Goal: Information Seeking & Learning: Stay updated

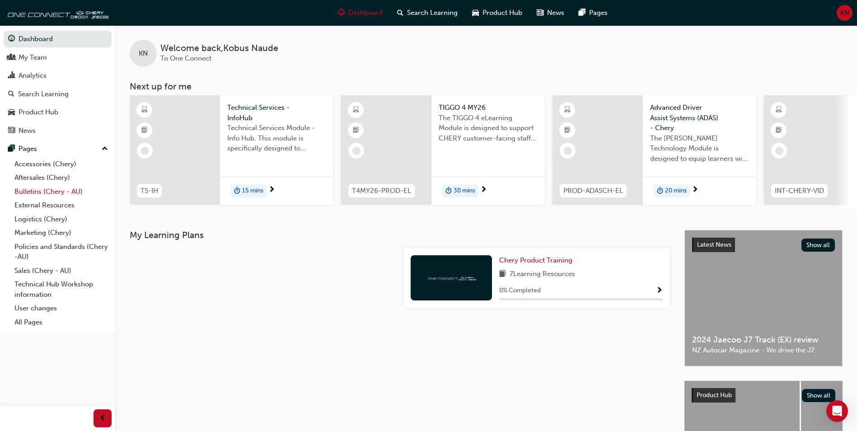
click at [54, 191] on link "Bulletins (Chery - AU)" at bounding box center [61, 192] width 101 height 14
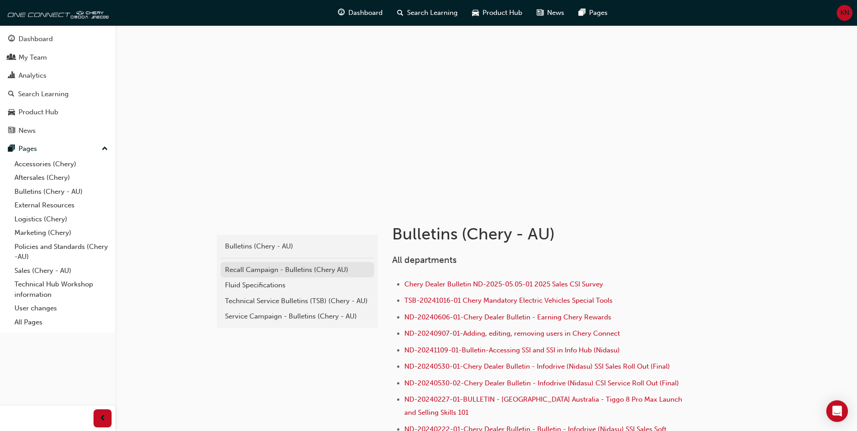
click at [276, 267] on div "Recall Campaign - Bulletins (Chery AU)" at bounding box center [297, 270] width 145 height 10
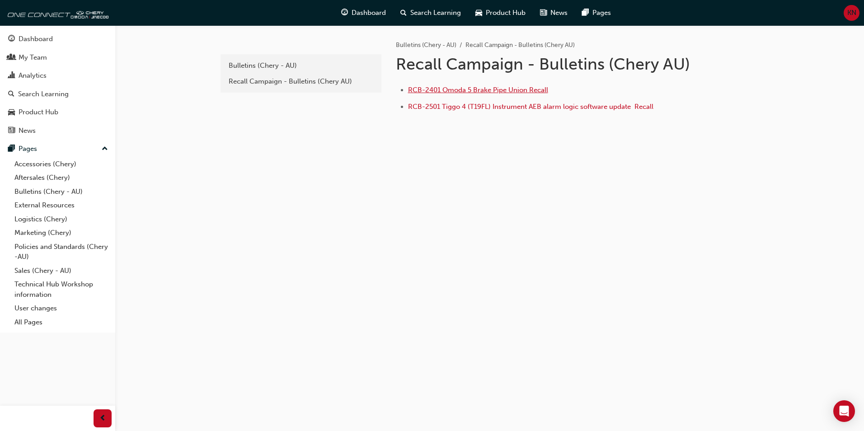
click at [492, 93] on span "RCB-2401 Omoda 5 Brake Pipe Union Recall" at bounding box center [478, 90] width 140 height 8
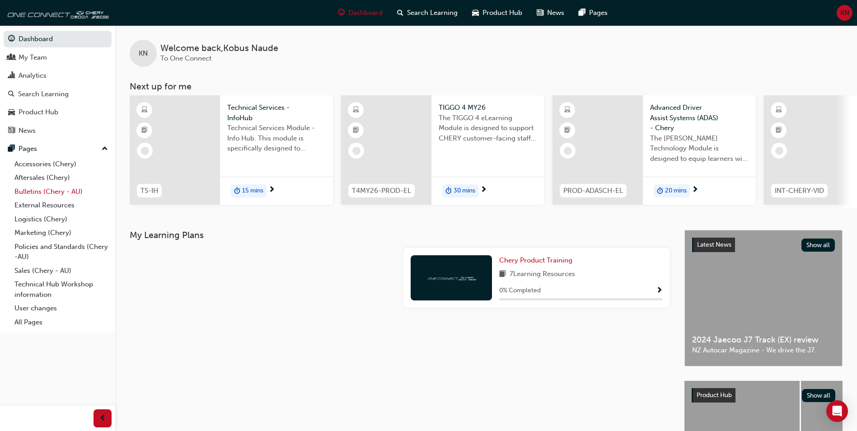
click at [64, 192] on link "Bulletins (Chery - AU)" at bounding box center [61, 192] width 101 height 14
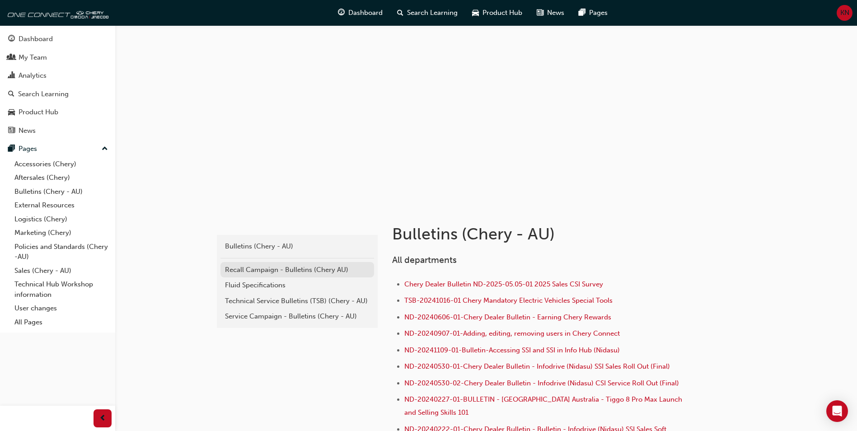
click at [249, 269] on div "Recall Campaign - Bulletins (Chery AU)" at bounding box center [297, 270] width 145 height 10
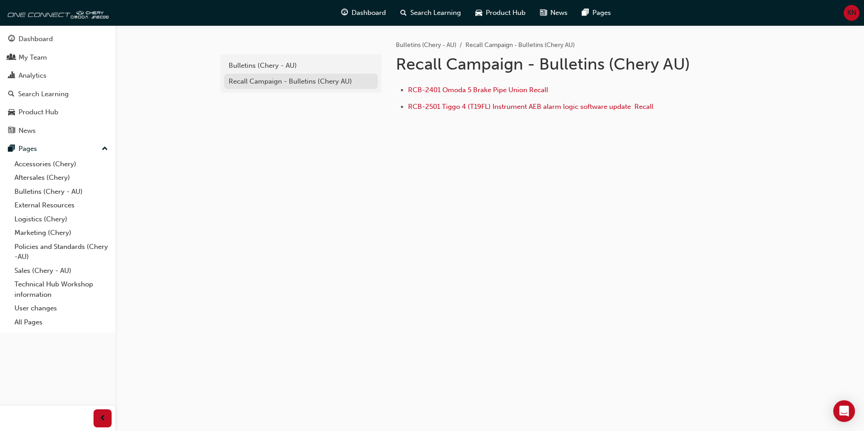
click at [285, 83] on div "Recall Campaign - Bulletins (Chery AU)" at bounding box center [301, 81] width 145 height 10
click at [261, 68] on div "Bulletins (Chery - AU)" at bounding box center [301, 66] width 145 height 10
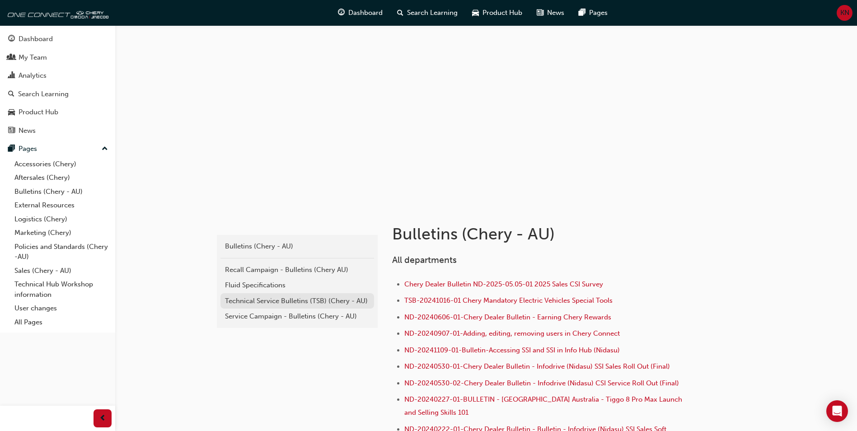
click at [295, 301] on div "Technical Service Bulletins (TSB) (Chery - AU)" at bounding box center [297, 301] width 145 height 10
